Goal: Task Accomplishment & Management: Manage account settings

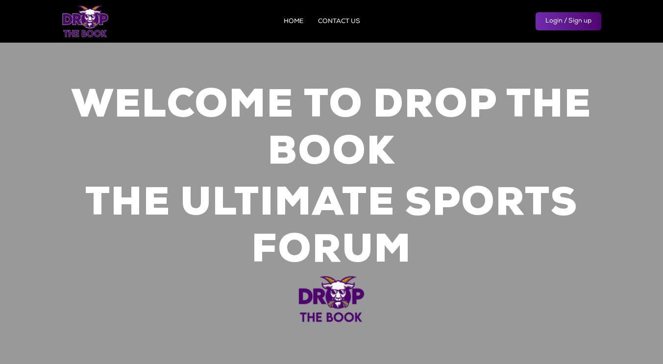
click at [557, 27] on link "Login / Sign up" at bounding box center [569, 21] width 66 height 18
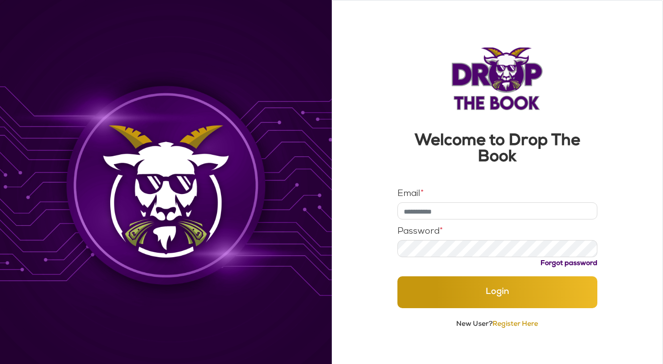
click at [419, 208] on input "Email *" at bounding box center [498, 210] width 200 height 17
type input "**********"
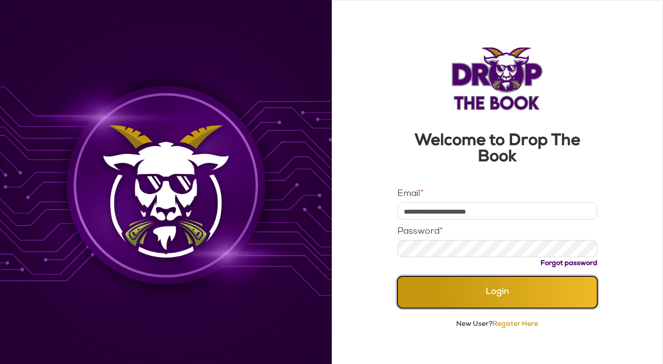
click at [469, 292] on button "Login" at bounding box center [498, 292] width 200 height 32
